Goal: Information Seeking & Learning: Learn about a topic

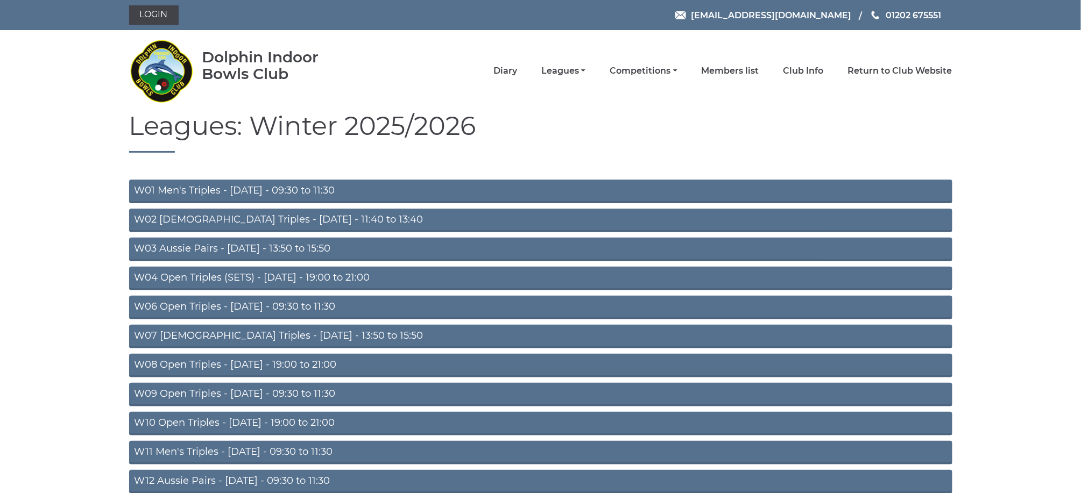
click at [242, 186] on link "W01 Men's Triples - Monday - 09:30 to 11:30" at bounding box center [540, 192] width 823 height 24
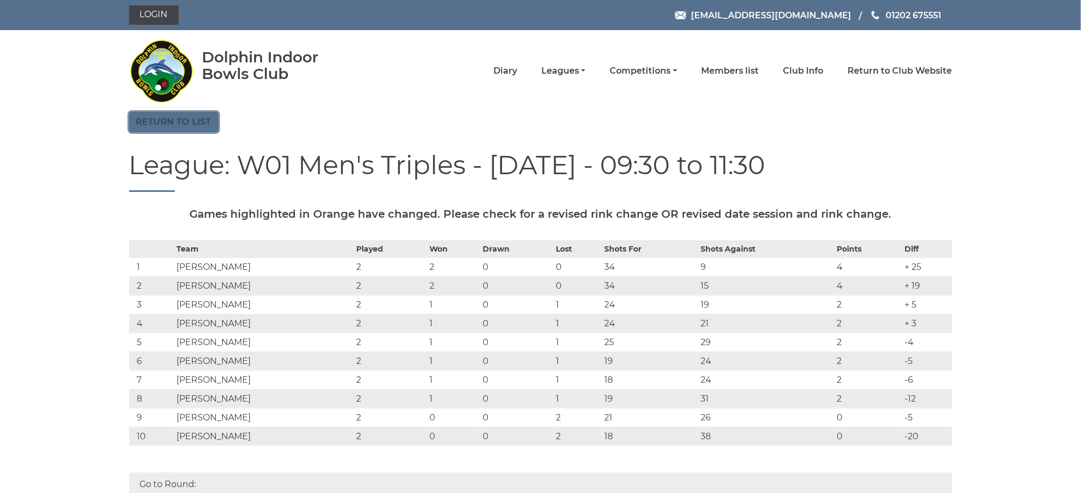
click at [186, 121] on link "Return to list" at bounding box center [173, 122] width 89 height 20
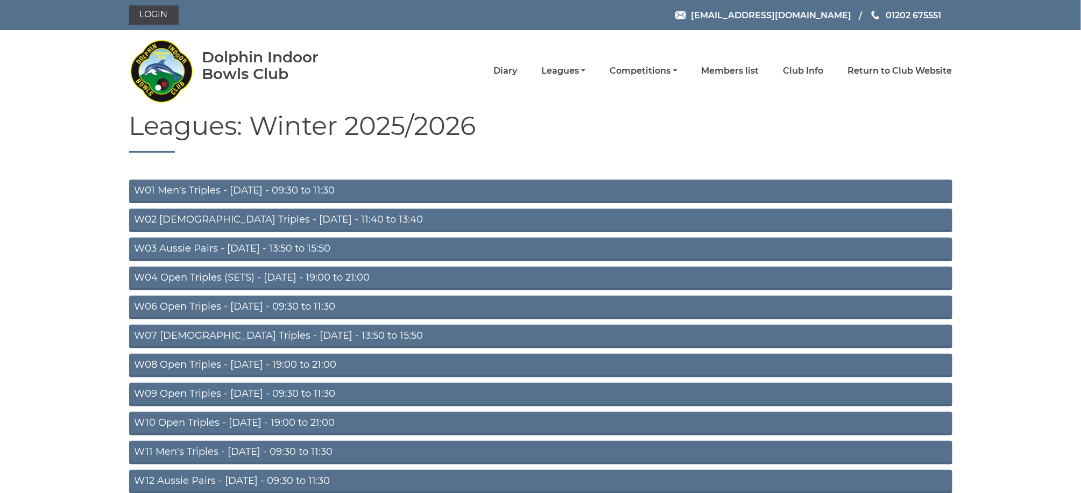
click at [195, 304] on link "W06 Open Triples - [DATE] - 09:30 to 11:30" at bounding box center [540, 308] width 823 height 24
